Goal: Information Seeking & Learning: Learn about a topic

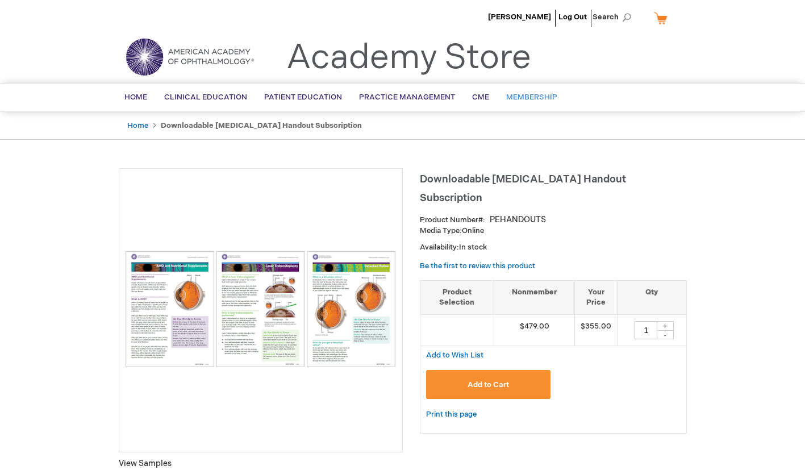
click at [521, 91] on link "Membership" at bounding box center [532, 97] width 68 height 28
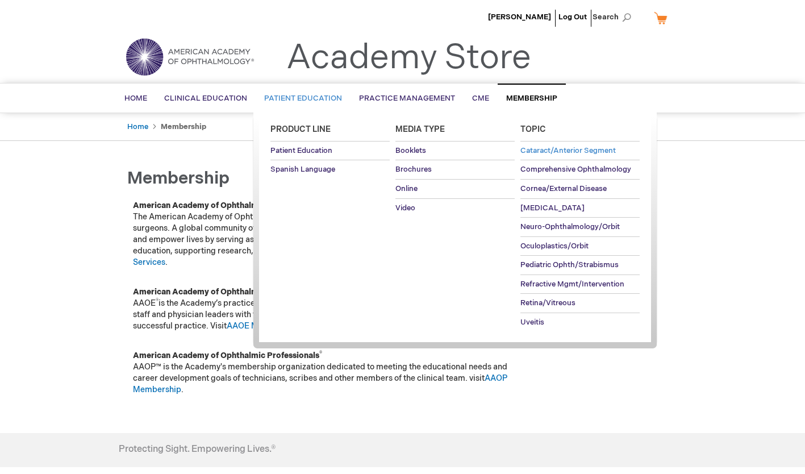
click at [562, 152] on span "Cataract/Anterior Segment" at bounding box center [567, 150] width 95 height 9
